Goal: Task Accomplishment & Management: Use online tool/utility

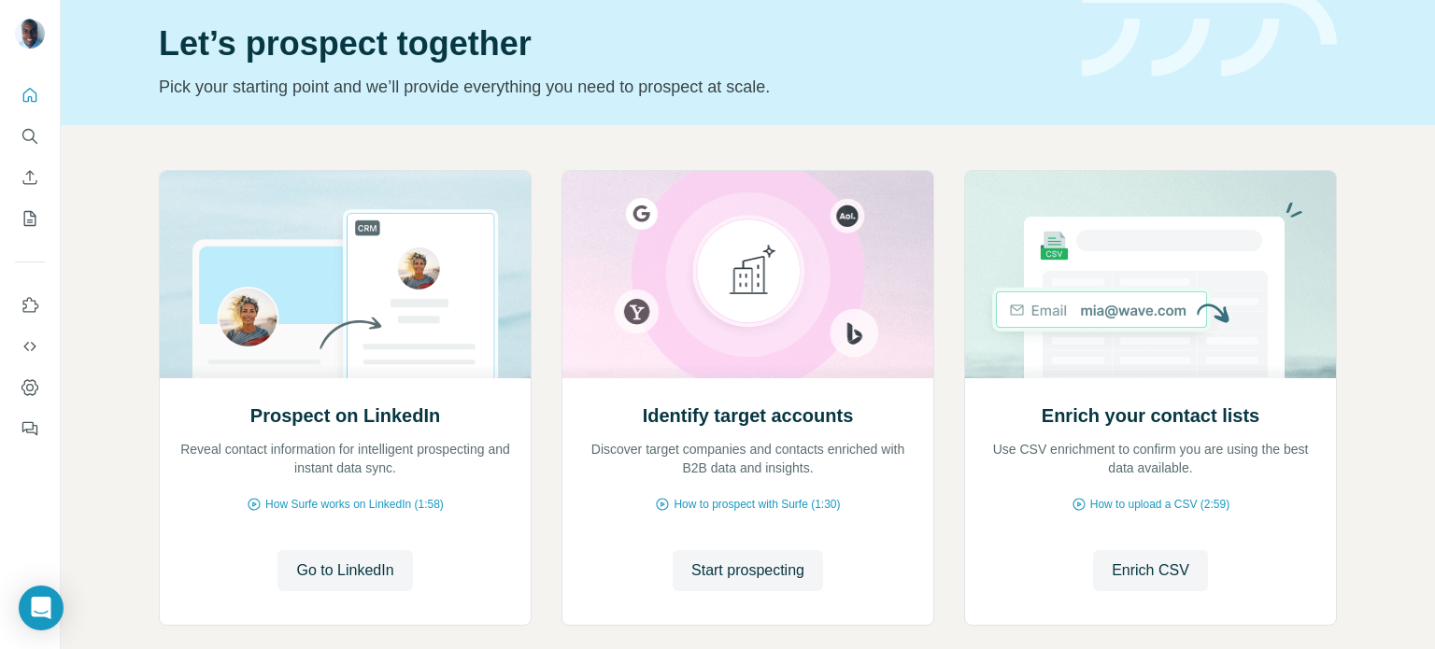
scroll to position [157, 0]
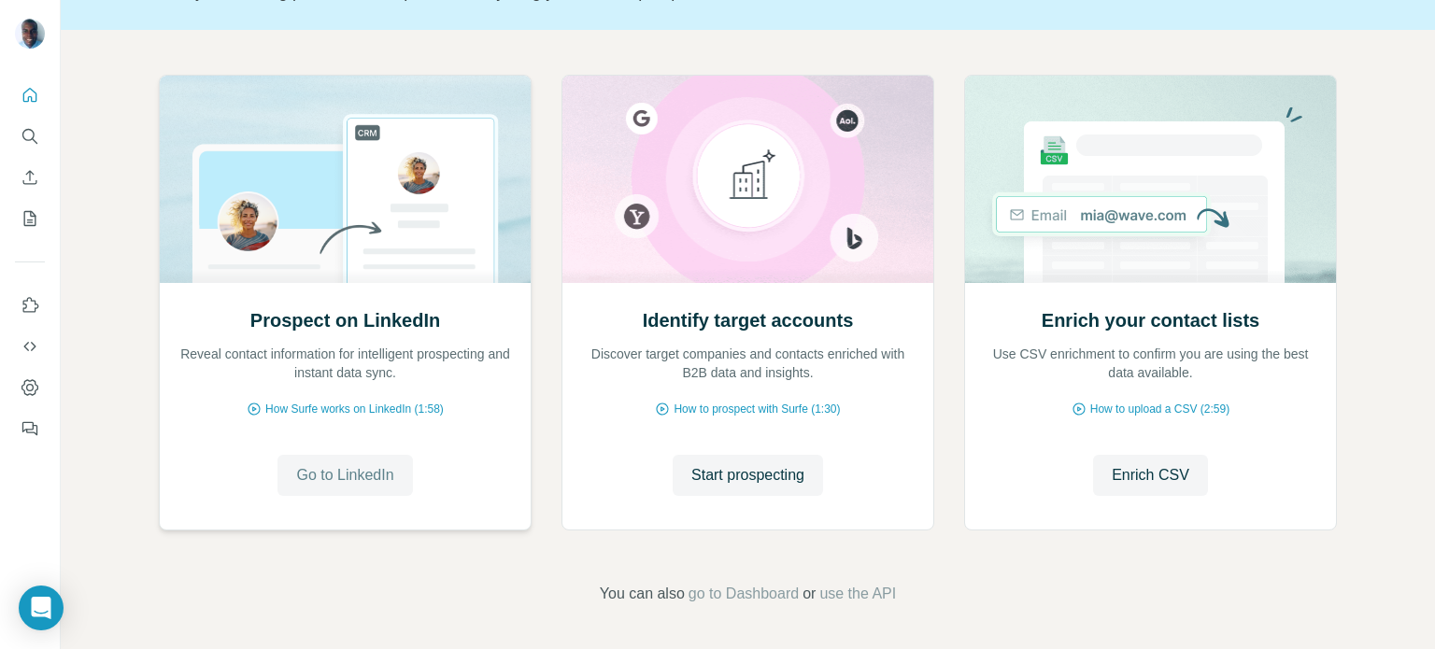
click at [340, 477] on span "Go to LinkedIn" at bounding box center [344, 475] width 97 height 22
click at [722, 477] on span "Start prospecting" at bounding box center [747, 475] width 113 height 22
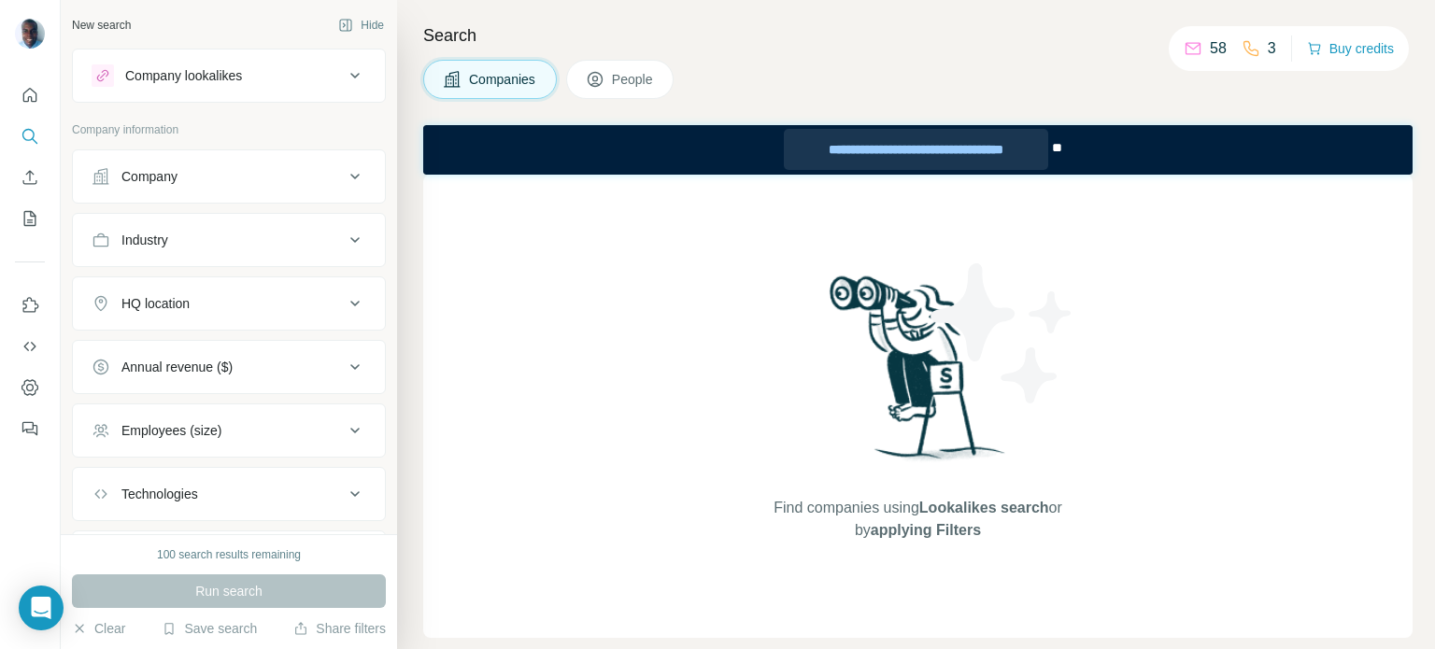
click at [903, 151] on div "**********" at bounding box center [915, 149] width 263 height 41
